Goal: Task Accomplishment & Management: Complete application form

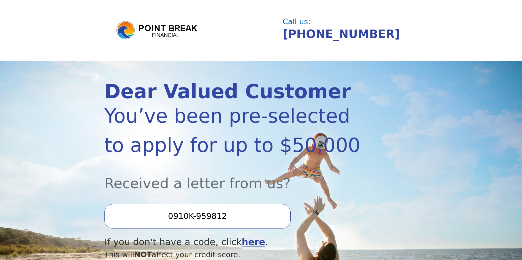
scroll to position [84, 0]
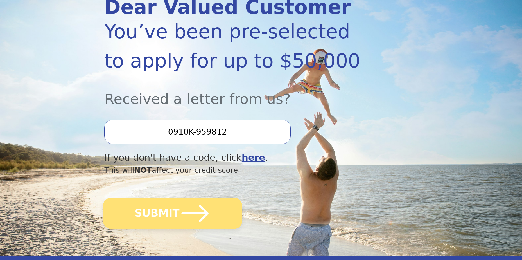
click at [205, 205] on icon "submit" at bounding box center [195, 213] width 31 height 31
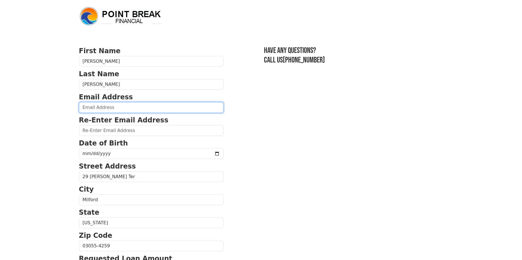
click at [118, 109] on input "email" at bounding box center [151, 107] width 145 height 11
type input "mikeboyer.pa@gmail.com"
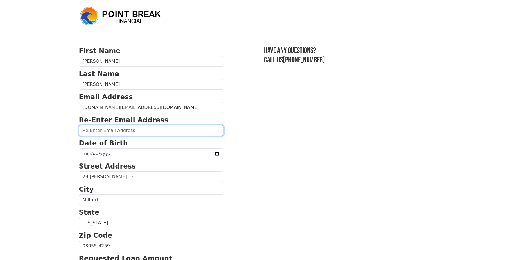
type input "mikeboyer.pa@gmail.com"
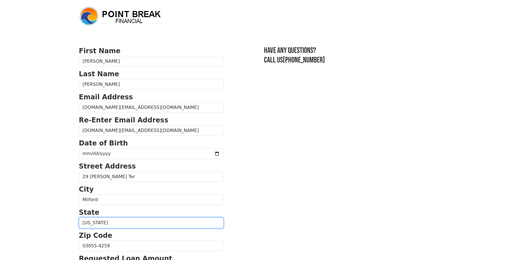
select select "OH"
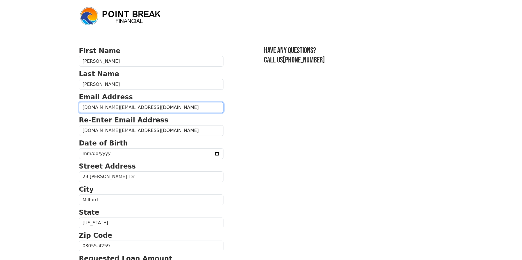
type input "(614) 674-2006"
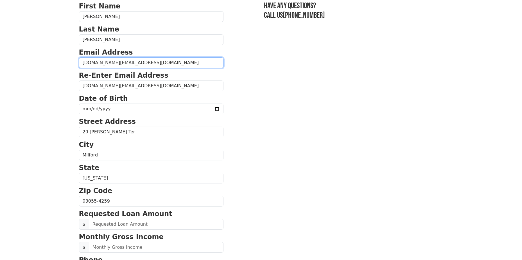
scroll to position [44, 0]
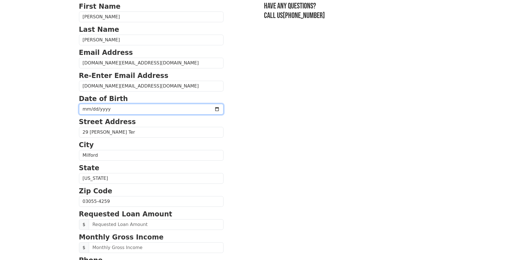
click at [125, 107] on input "date" at bounding box center [151, 109] width 145 height 11
type input "1974-06-15"
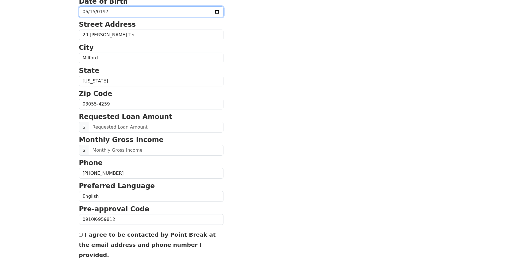
scroll to position [157, 0]
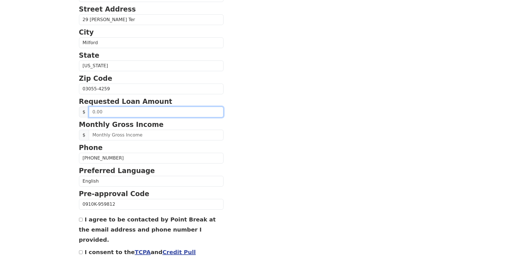
click at [127, 110] on input "text" at bounding box center [156, 112] width 135 height 11
type input "30.00"
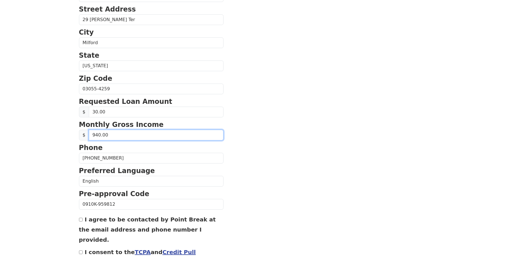
type input "9,400.00"
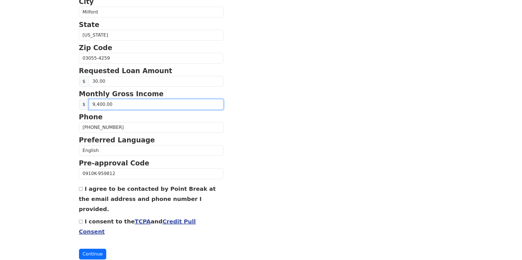
scroll to position [188, 0]
click at [80, 189] on input "I agree to be contacted by Point Break at the email address and phone number I …" at bounding box center [81, 189] width 4 height 4
checkbox input "true"
click at [80, 219] on input "I consent to the TCPA and Credit Pull Consent" at bounding box center [81, 221] width 4 height 4
checkbox input "true"
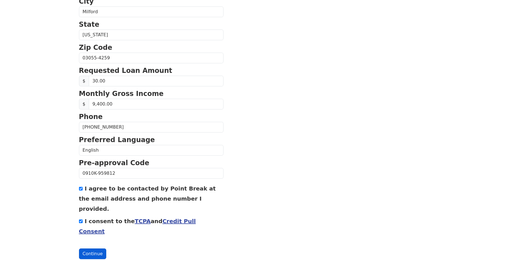
click at [90, 248] on button "Continue" at bounding box center [93, 253] width 28 height 11
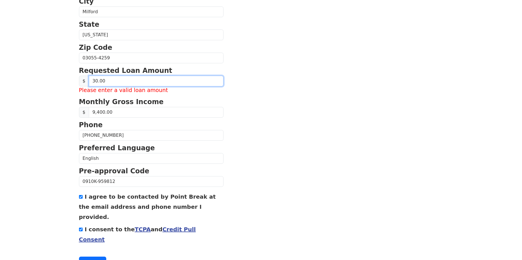
click at [118, 81] on input "30.00" at bounding box center [156, 81] width 135 height 11
click at [96, 80] on input "30.00" at bounding box center [156, 81] width 135 height 11
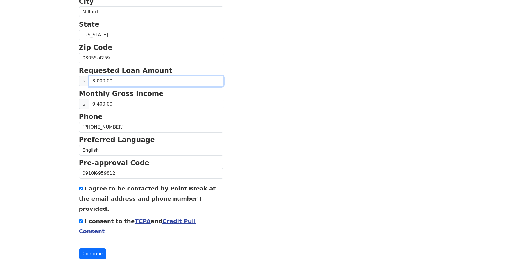
type input "30,000.00"
click at [94, 248] on button "Continue" at bounding box center [93, 253] width 28 height 11
